Goal: Task Accomplishment & Management: Manage account settings

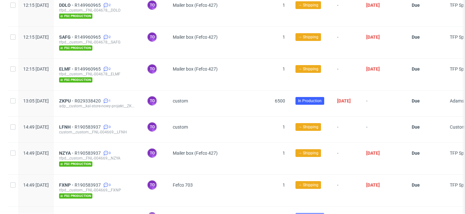
scroll to position [959, 0]
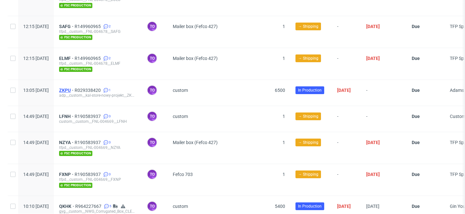
click at [75, 88] on span "ZKPU" at bounding box center [66, 90] width 15 height 5
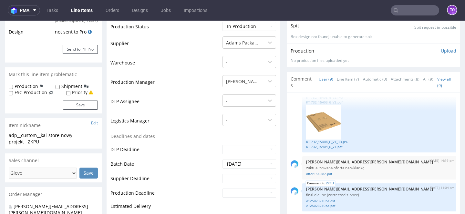
scroll to position [208, 0]
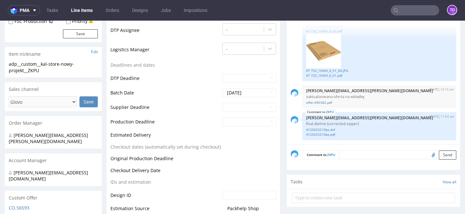
click at [348, 152] on textarea at bounding box center [397, 154] width 117 height 9
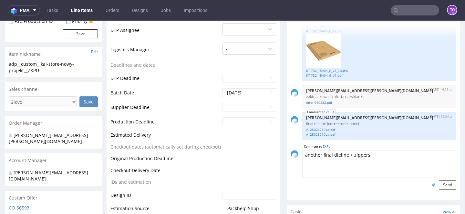
type textarea "another final dieline + zippers"
click at [429, 187] on input "file" at bounding box center [432, 185] width 9 height 8
type input "C:\fakepath\A125023210.dxf"
click at [442, 184] on button "Send" at bounding box center [447, 185] width 17 height 9
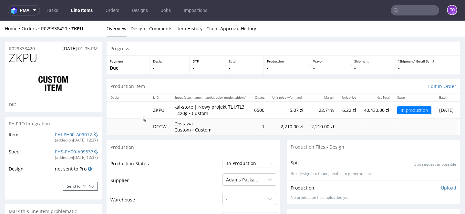
scroll to position [259, 0]
click at [399, 12] on input "text" at bounding box center [415, 10] width 48 height 10
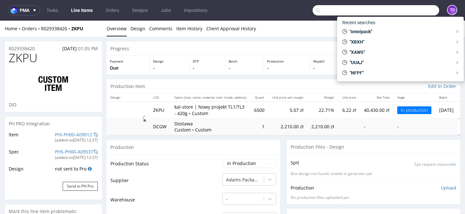
paste input "R190583937"
type input "R190583937"
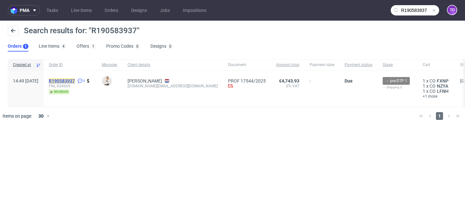
click at [75, 80] on mark "R190583937" at bounding box center [62, 80] width 26 height 5
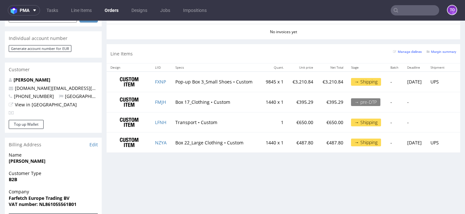
scroll to position [310, 0]
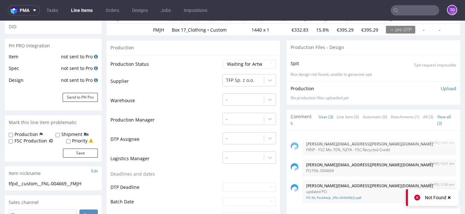
scroll to position [79, 0]
click at [238, 61] on select "Waiting for Artwork Waiting for Diecut Waiting for Mockup Waiting for DTP Waiti…" at bounding box center [249, 63] width 54 height 9
select select "production_in_process"
click at [222, 59] on select "Waiting for Artwork Waiting for Diecut Waiting for Mockup Waiting for DTP Waiti…" at bounding box center [249, 63] width 54 height 9
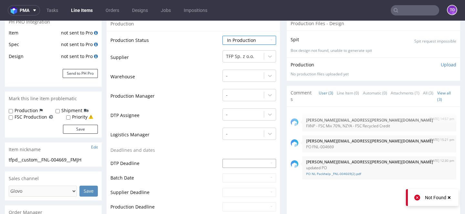
scroll to position [114, 0]
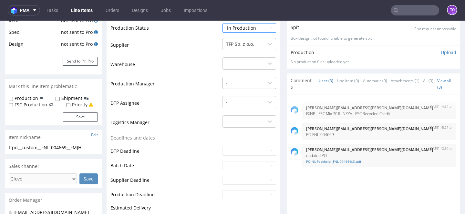
click at [232, 80] on div at bounding box center [243, 83] width 35 height 8
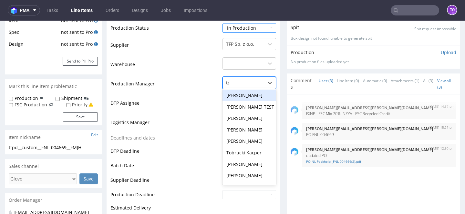
type input "tom"
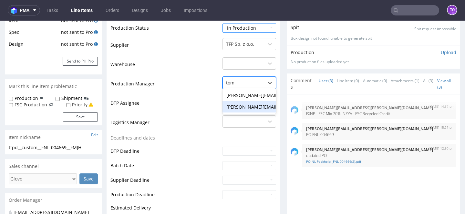
click at [239, 108] on div "[PERSON_NAME][EMAIL_ADDRESS][PERSON_NAME][DOMAIN_NAME]" at bounding box center [249, 107] width 54 height 12
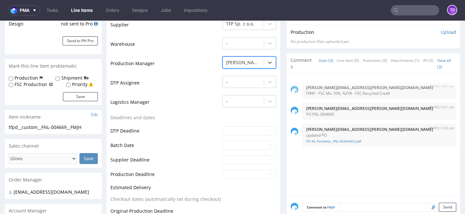
scroll to position [142, 0]
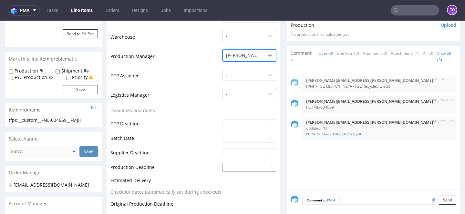
click at [226, 168] on input "text" at bounding box center [249, 167] width 54 height 9
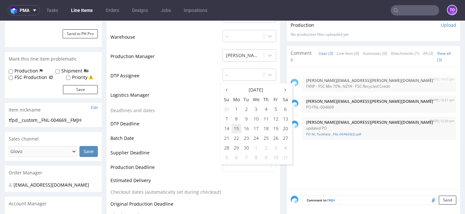
click at [233, 130] on td "15" at bounding box center [236, 129] width 10 height 10
click at [236, 169] on input "[DATE]" at bounding box center [249, 167] width 54 height 9
click at [256, 121] on td "10" at bounding box center [256, 119] width 10 height 10
type input "2025-09-10"
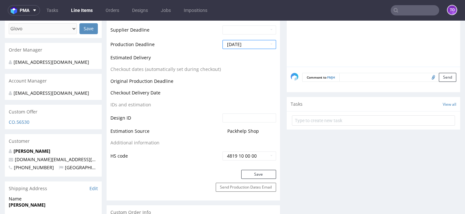
scroll to position [298, 0]
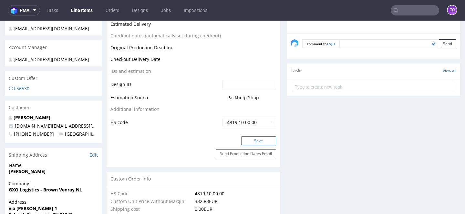
click at [254, 142] on button "Save" at bounding box center [258, 141] width 35 height 9
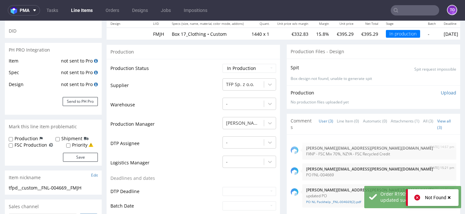
scroll to position [42, 0]
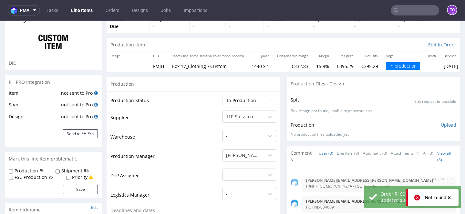
click at [23, 176] on label "FSC Production" at bounding box center [31, 177] width 33 height 6
click at [13, 176] on input "FSC Production" at bounding box center [11, 178] width 4 height 5
checkbox input "true"
click at [69, 186] on button "Save" at bounding box center [80, 189] width 35 height 9
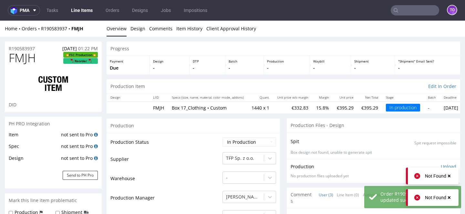
scroll to position [41, 0]
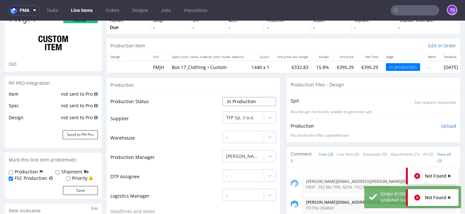
click at [249, 104] on select "Waiting for Artwork Waiting for Diecut Waiting for Mockup Waiting for DTP Waiti…" at bounding box center [249, 101] width 54 height 9
select select "production_complete"
click at [222, 97] on select "Waiting for Artwork Waiting for Diecut Waiting for Mockup Waiting for DTP Waiti…" at bounding box center [249, 101] width 54 height 9
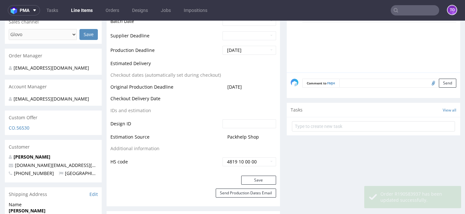
scroll to position [267, 0]
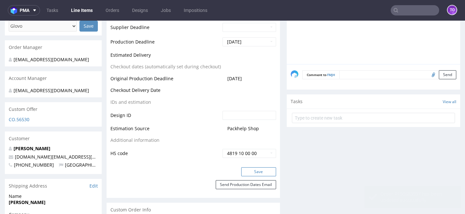
click at [250, 168] on button "Save" at bounding box center [258, 172] width 35 height 9
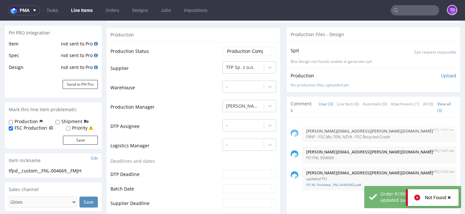
scroll to position [0, 0]
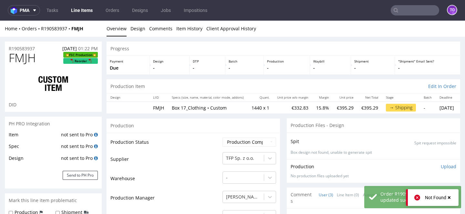
click at [33, 58] on span "FMJH" at bounding box center [22, 58] width 27 height 13
copy span "FMJH"
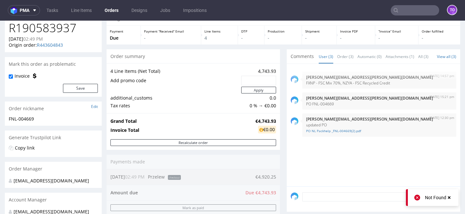
scroll to position [42, 0]
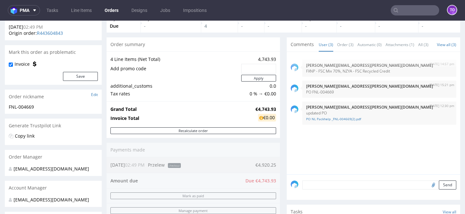
click at [333, 190] on textarea at bounding box center [379, 185] width 154 height 9
paste textarea "FMJH"
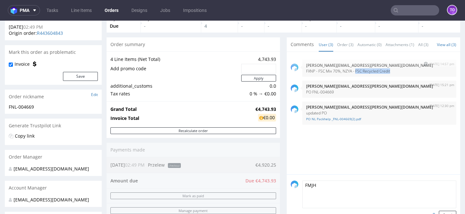
drag, startPoint x: 358, startPoint y: 76, endPoint x: 395, endPoint y: 76, distance: 36.8
click at [395, 74] on p "FXNP - FSC Mix 70%, NZYA - FSC Recycled Credit" at bounding box center [379, 71] width 146 height 5
copy p "FSC Recycled Credit"
click at [321, 191] on textarea "FMJH" at bounding box center [379, 195] width 154 height 28
paste textarea "FSC Recycled Credit"
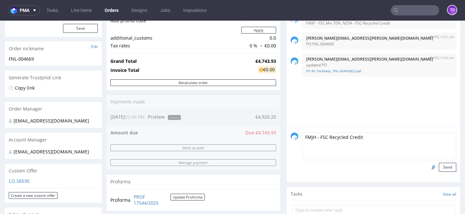
scroll to position [156, 0]
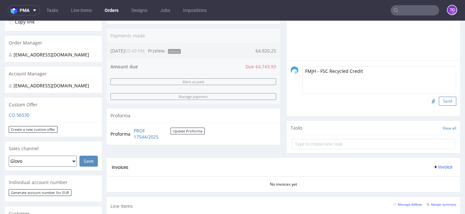
type textarea "FMJH - FSC Recycled Credit"
click at [441, 106] on button "Send" at bounding box center [447, 101] width 17 height 9
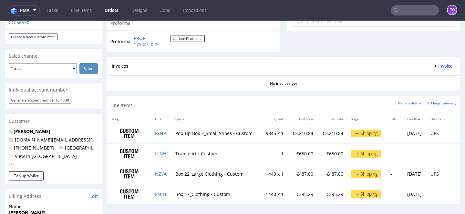
scroll to position [250, 0]
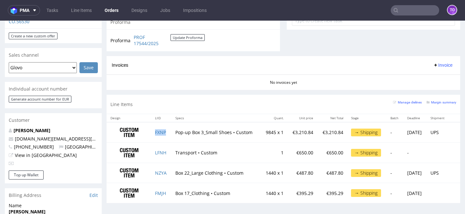
click at [168, 136] on td "FXNP" at bounding box center [161, 132] width 20 height 20
copy link "FXNP"
click at [168, 172] on td "NZYA" at bounding box center [161, 173] width 20 height 20
copy link "NZYA"
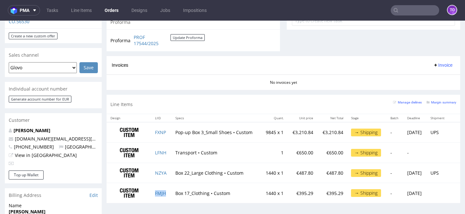
click at [168, 195] on td "FMJH" at bounding box center [161, 193] width 20 height 20
copy link "FMJH"
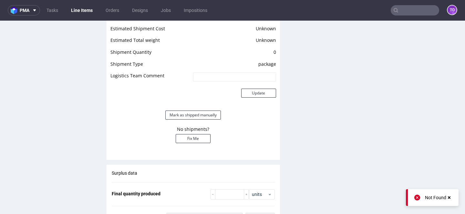
scroll to position [650, 0]
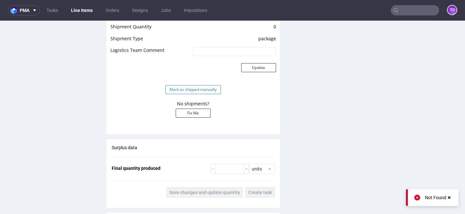
click at [210, 88] on button "Mark as shipped manually" at bounding box center [193, 89] width 56 height 9
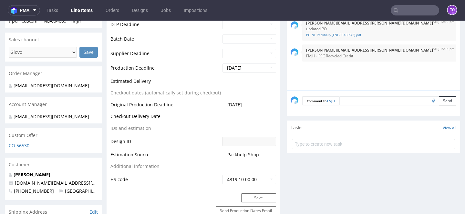
scroll to position [0, 0]
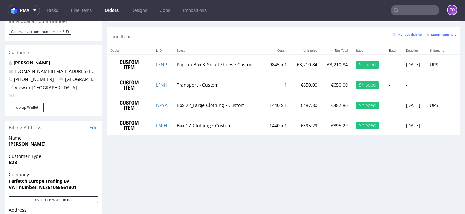
scroll to position [321, 0]
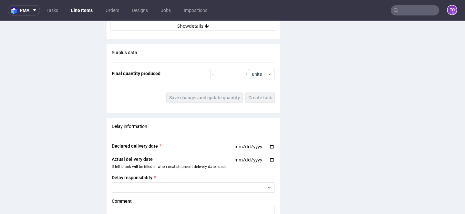
scroll to position [767, 0]
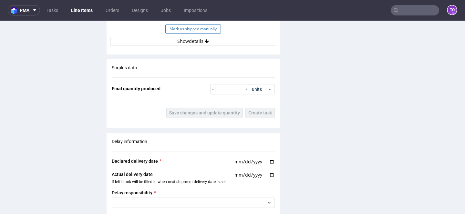
click at [200, 30] on button "Mark as shipped manually" at bounding box center [193, 29] width 56 height 9
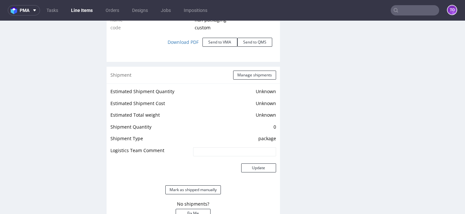
scroll to position [630, 0]
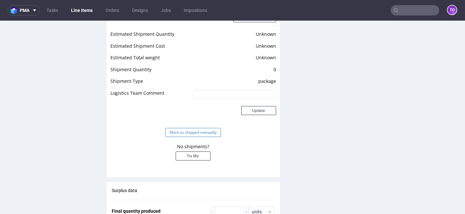
click at [204, 135] on button "Mark as shipped manually" at bounding box center [193, 132] width 56 height 9
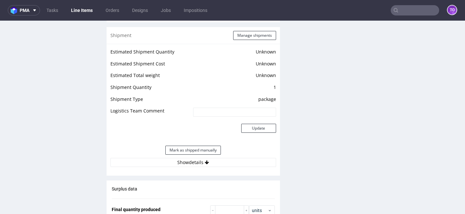
scroll to position [641, 0]
click at [198, 152] on button "Mark as shipped manually" at bounding box center [193, 150] width 56 height 9
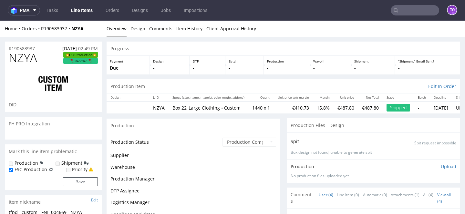
scroll to position [515, 0]
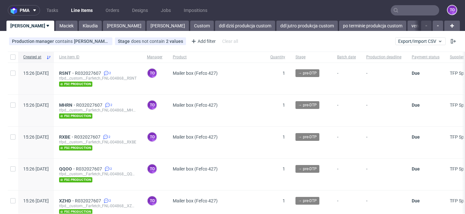
click at [407, 12] on input "text" at bounding box center [415, 10] width 48 height 10
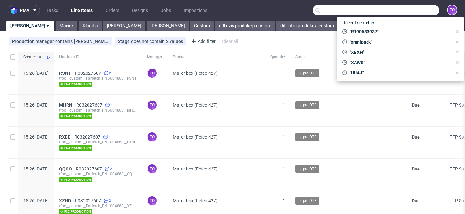
paste input "ISQZ"
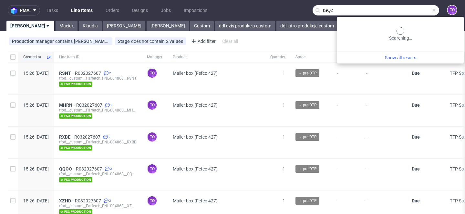
type input "ISQZ"
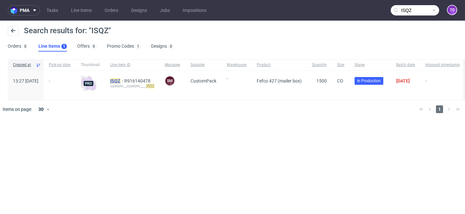
click at [120, 81] on mark "ISQZ" at bounding box center [115, 80] width 10 height 5
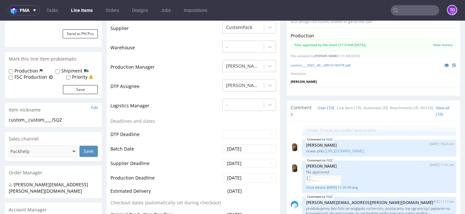
scroll to position [159, 0]
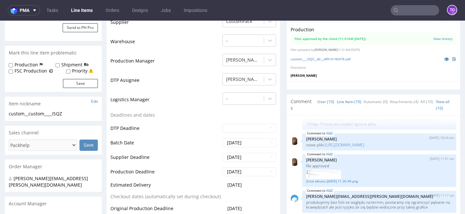
click at [344, 99] on link "Line Item (10)" at bounding box center [349, 102] width 25 height 14
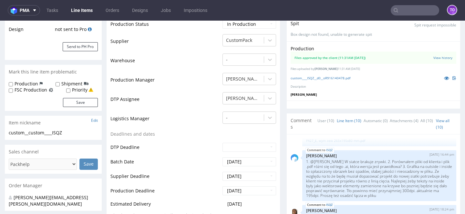
scroll to position [164, 0]
